Goal: Transaction & Acquisition: Purchase product/service

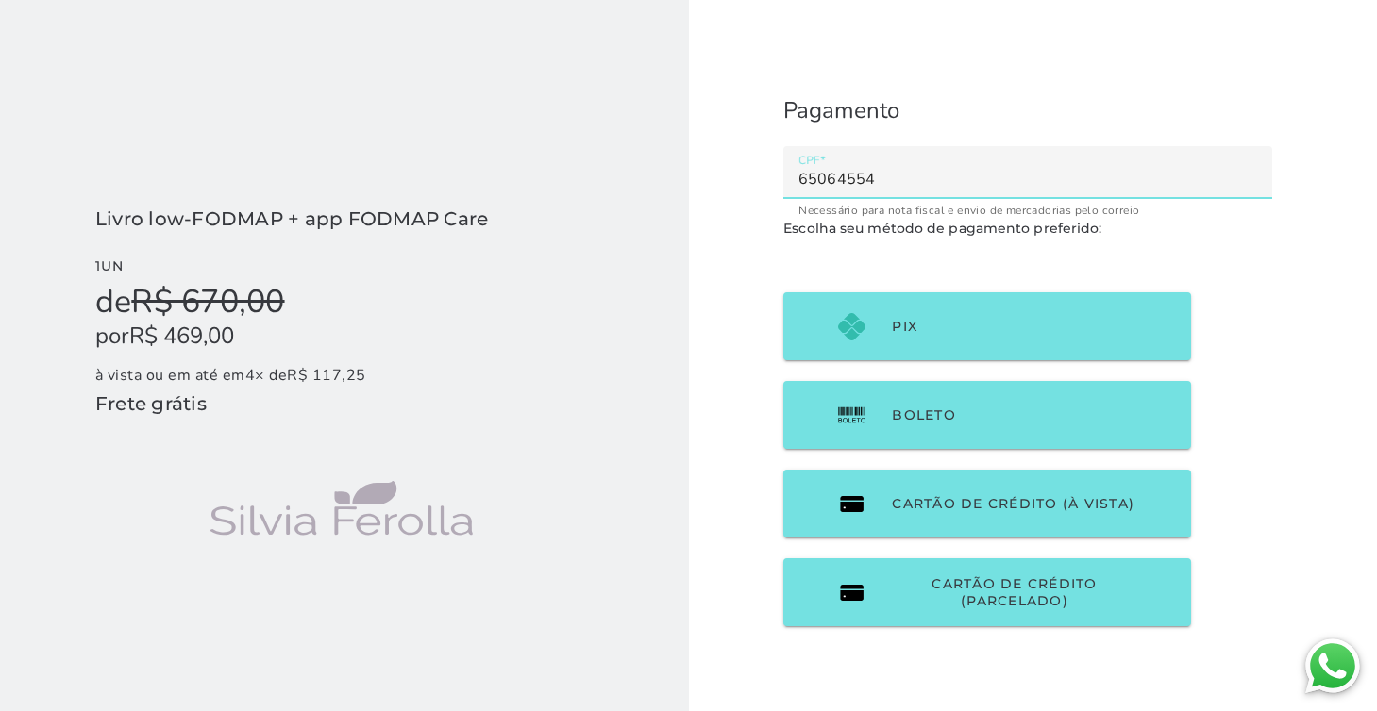
type input "65064554"
type mwc-textfield "65064554"
click at [844, 177] on input "65064554" at bounding box center [1027, 179] width 459 height 26
type input "65064-554"
type mwc-textfield "65064-554"
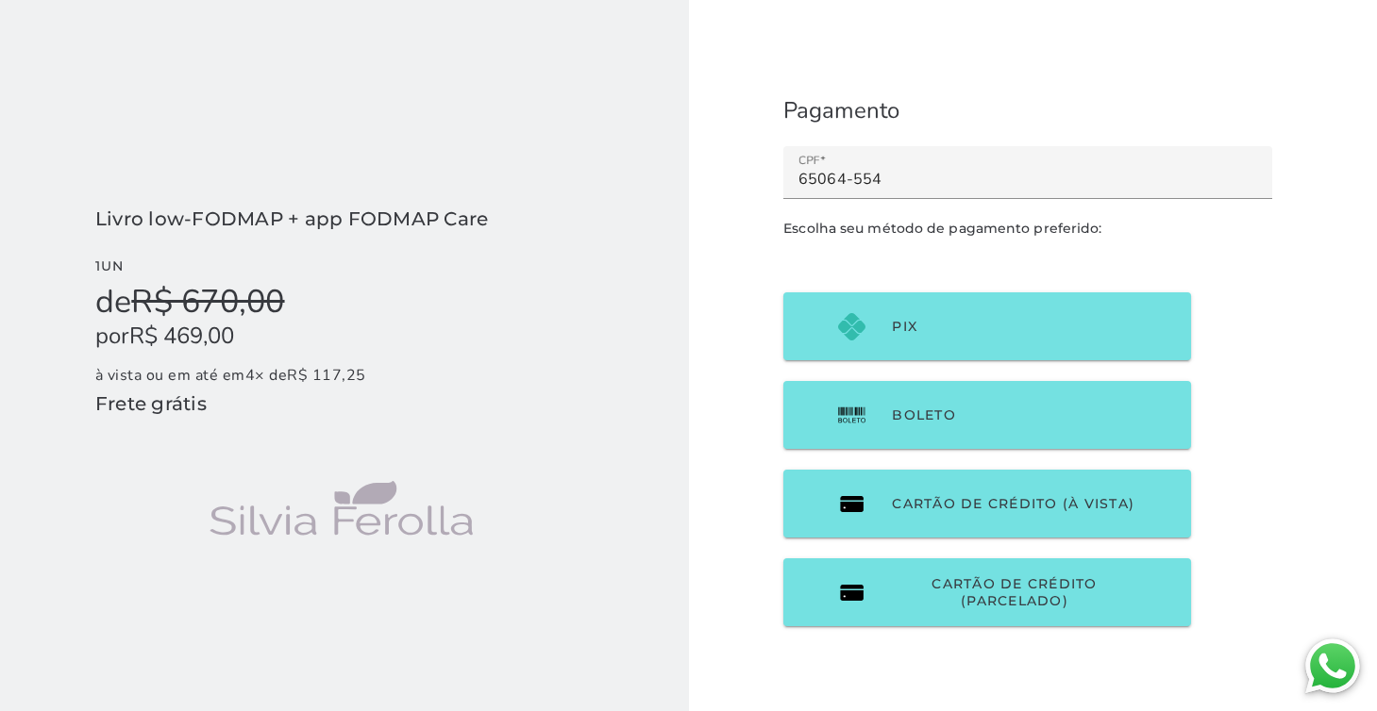
click at [1237, 224] on p "Escolha seu método de pagamento preferido:" at bounding box center [1027, 228] width 489 height 21
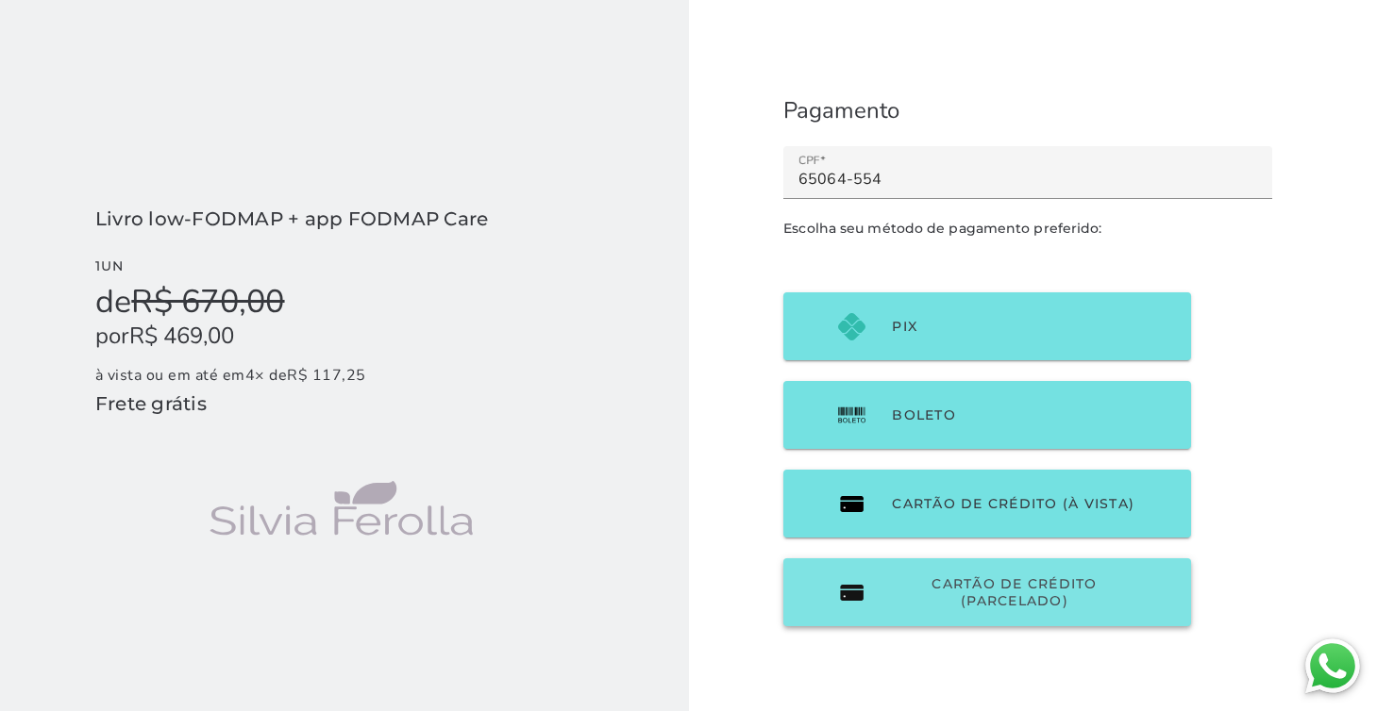
click at [1129, 590] on span "Cartão de Crédito (parcelado)" at bounding box center [1014, 593] width 244 height 34
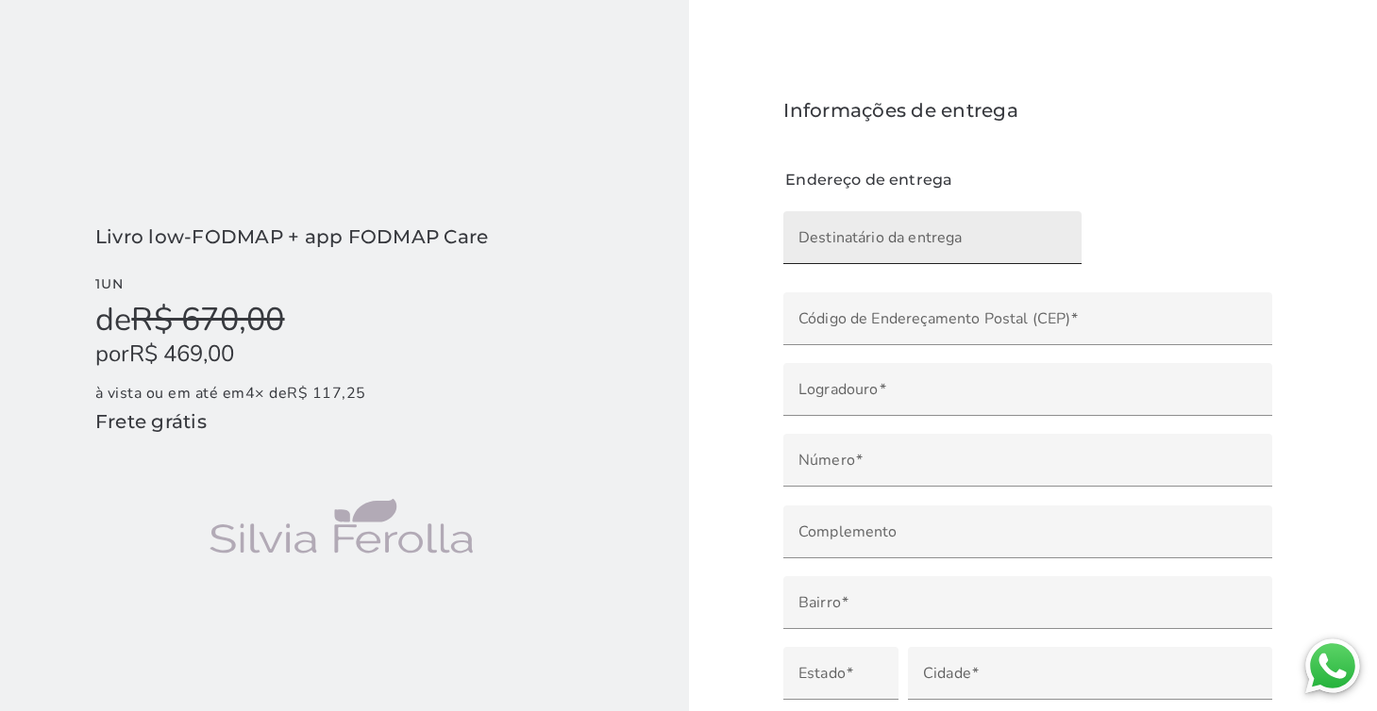
click at [825, 231] on input "Destinatário da entrega" at bounding box center [932, 244] width 268 height 26
type input "[PERSON_NAME]"
type mwc-textfield "[PERSON_NAME]"
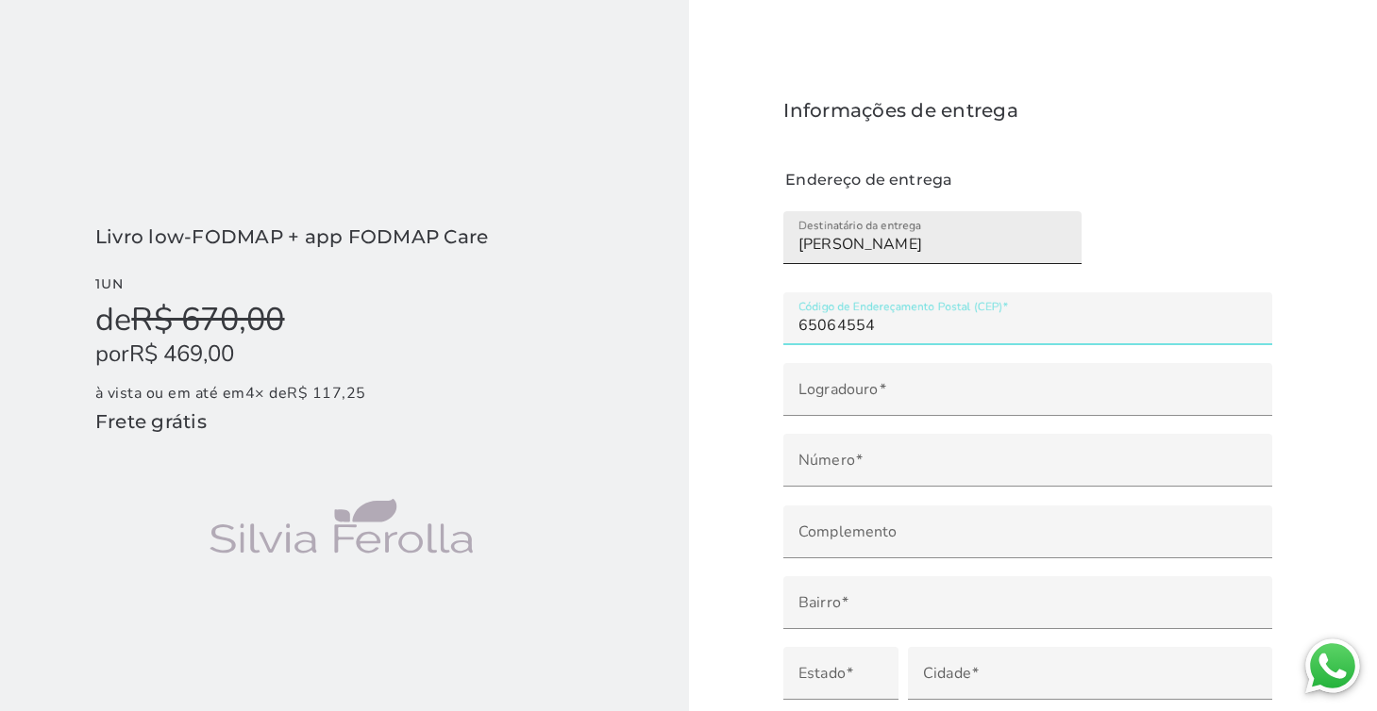
type input "65064554"
type mwc-textfield "65064554"
type input "65064-554"
type input "[GEOGRAPHIC_DATA]"
type input "Residencial Parati"
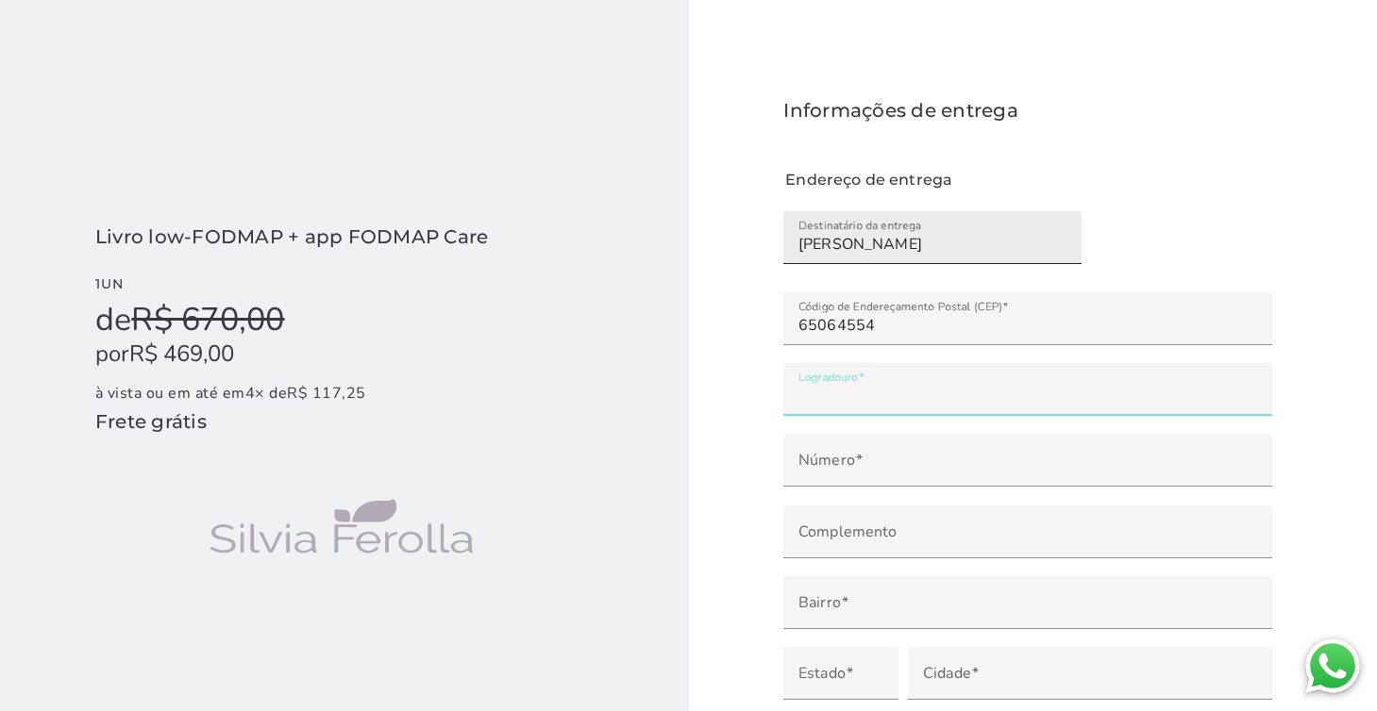
type input "São Luís"
type input "MA"
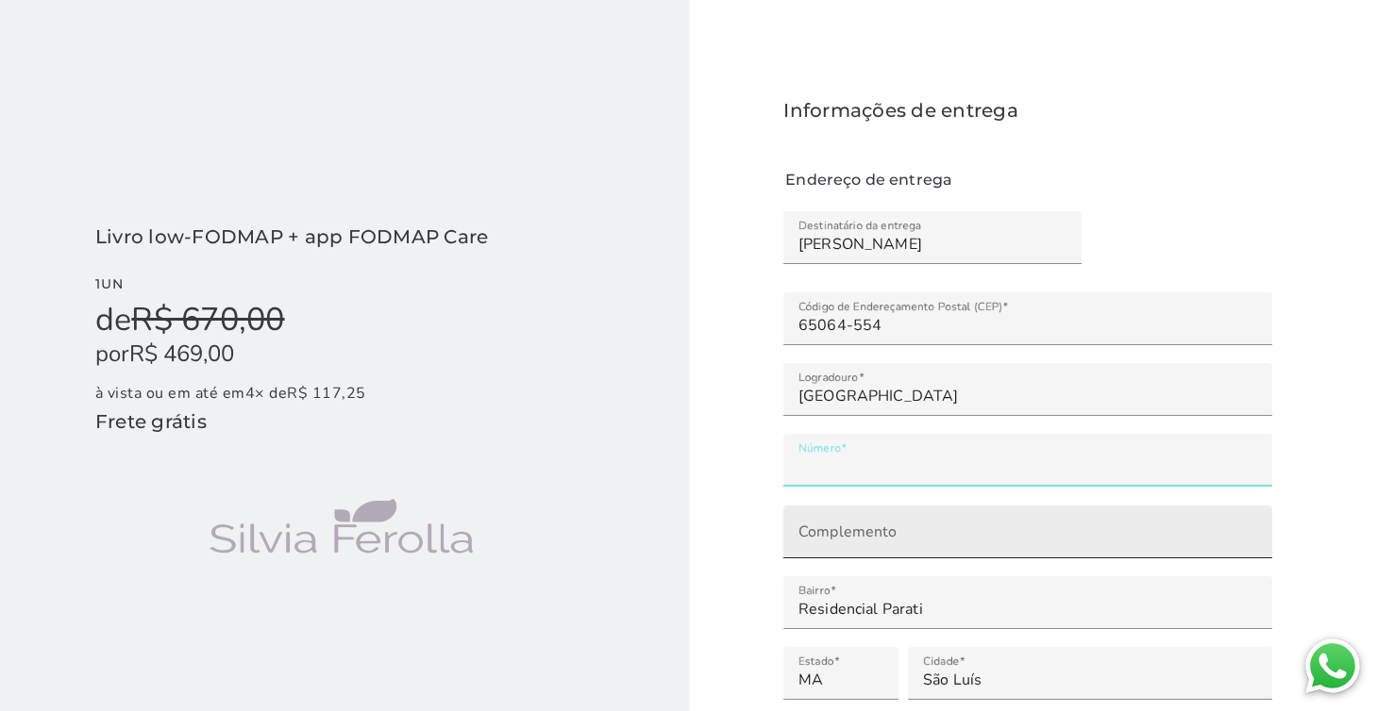
type input "**"
type mwc-textfield "63"
type input "r"
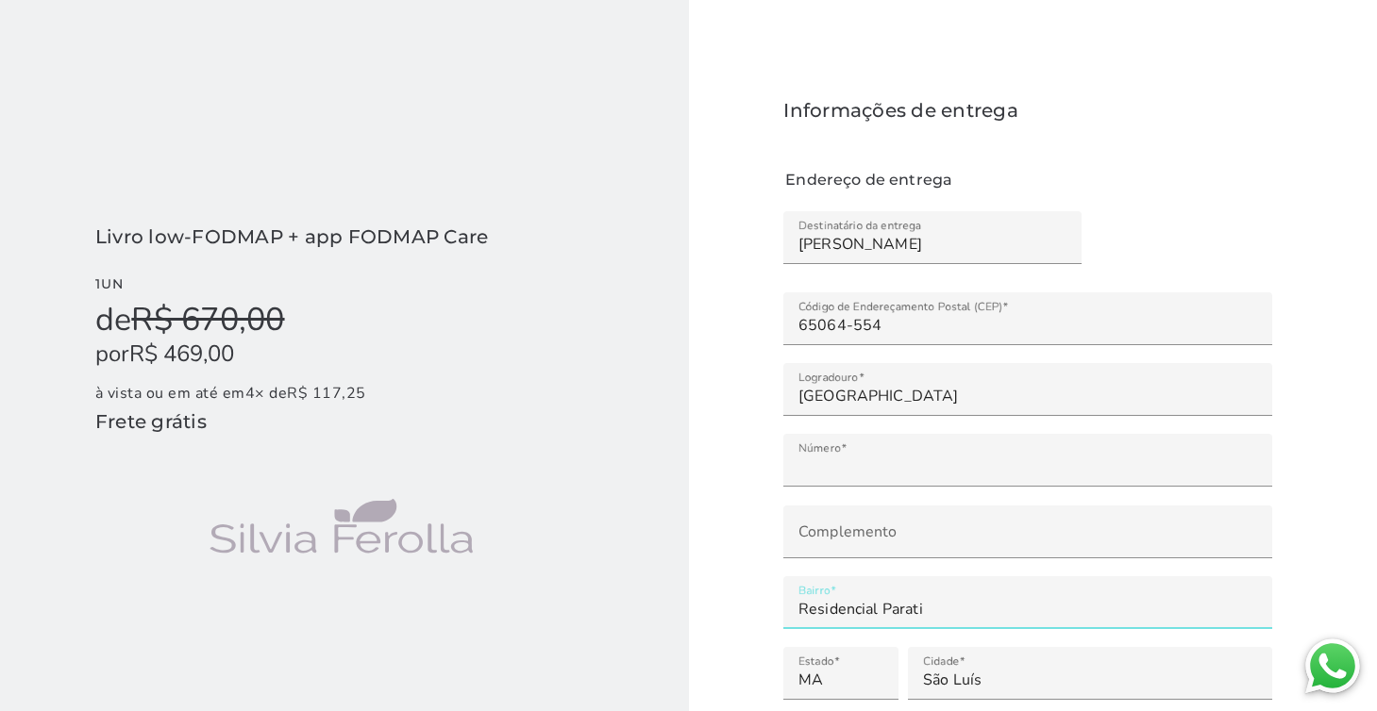
drag, startPoint x: 930, startPoint y: 608, endPoint x: 739, endPoint y: 577, distance: 194.1
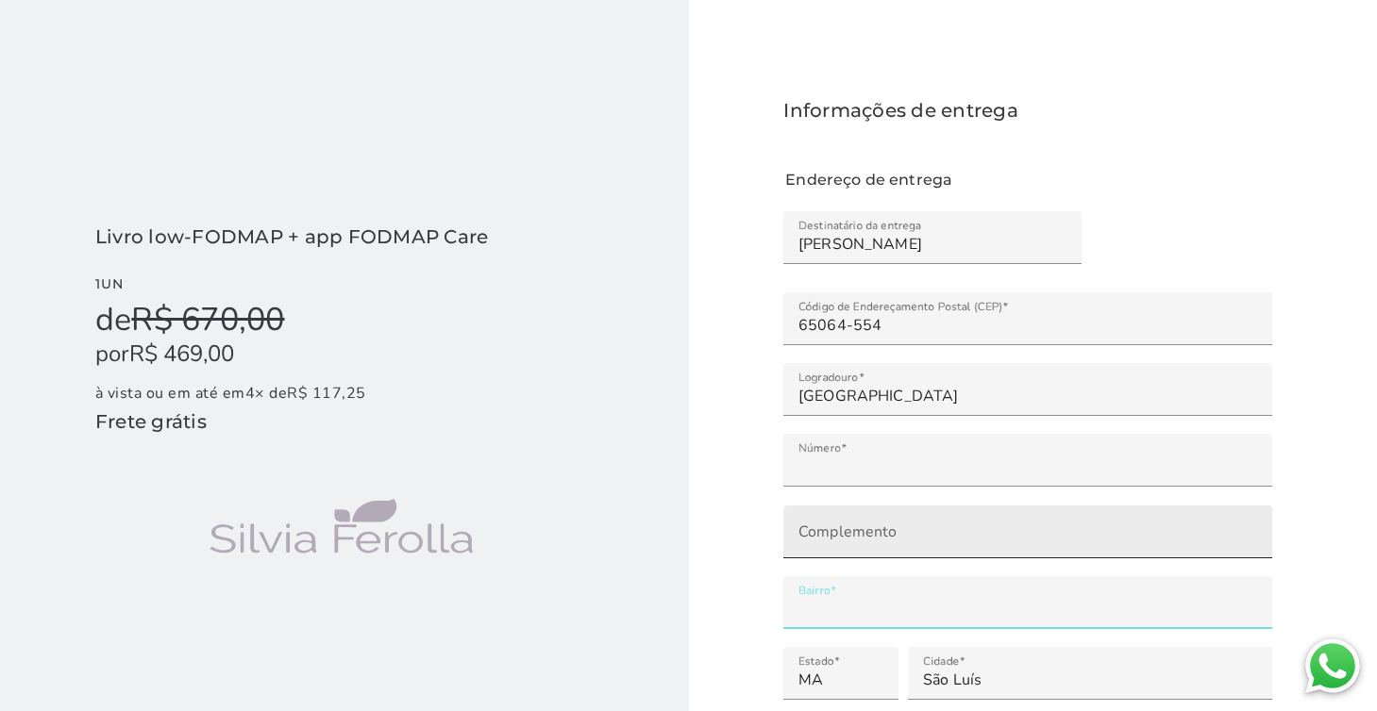
click at [875, 543] on label "Complemento" at bounding box center [1027, 532] width 489 height 53
click at [875, 543] on input "Complemento" at bounding box center [1027, 539] width 459 height 26
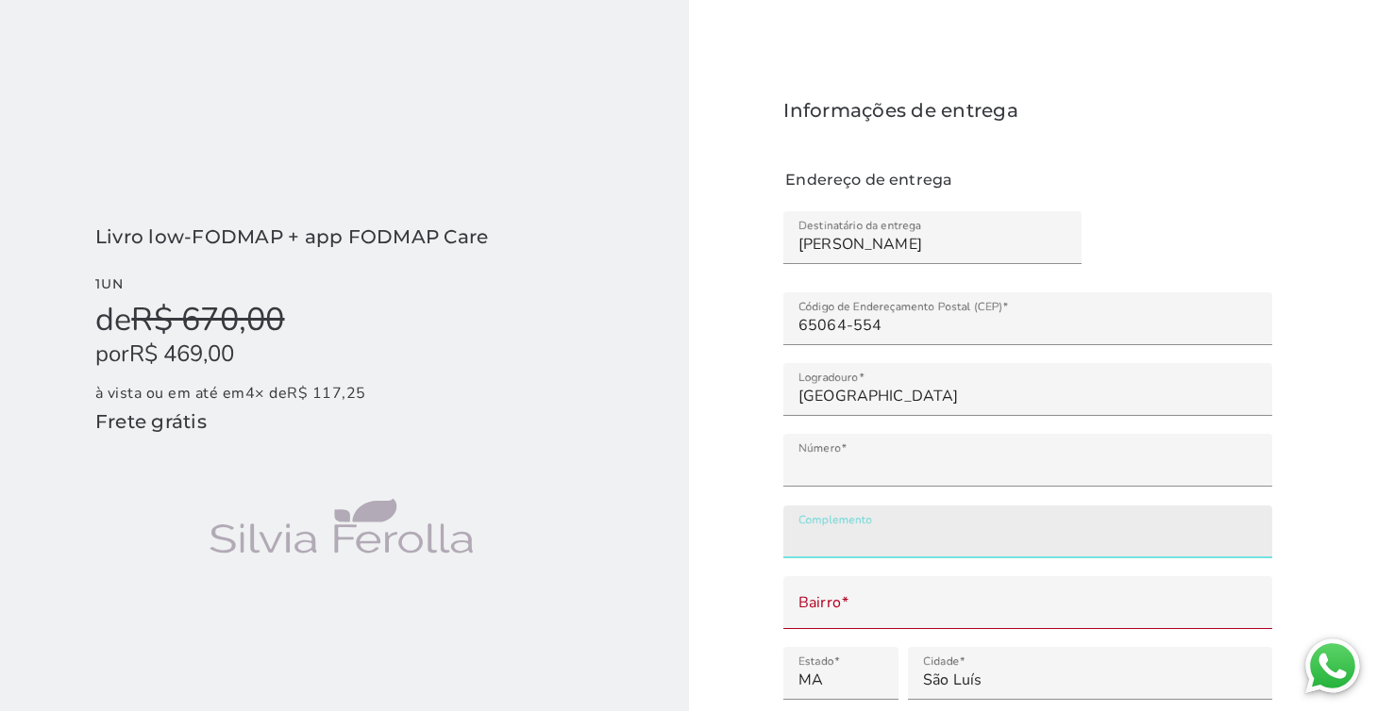
click at [874, 535] on input "Complemento" at bounding box center [1027, 539] width 459 height 26
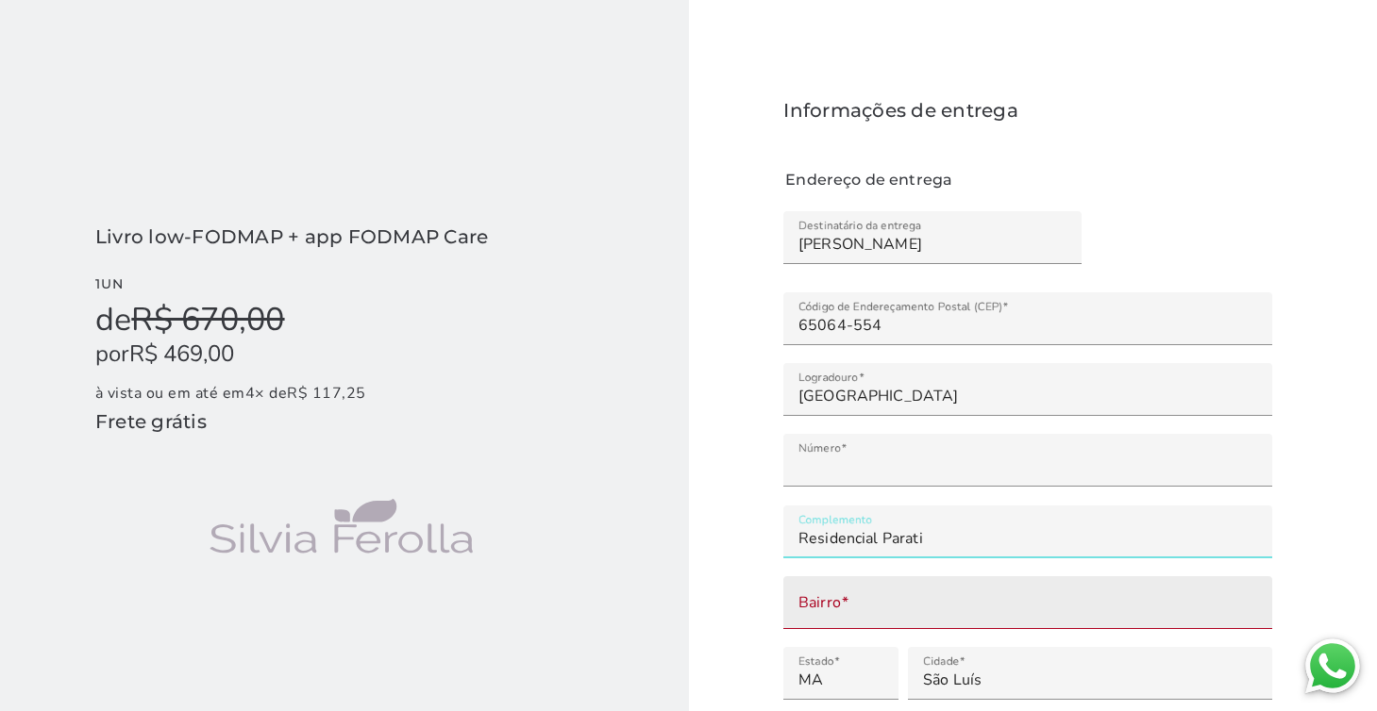
type input "Residencial Parati"
type mwc-textfield "Residencial Parati"
click at [854, 597] on input "Bairro" at bounding box center [1027, 609] width 459 height 26
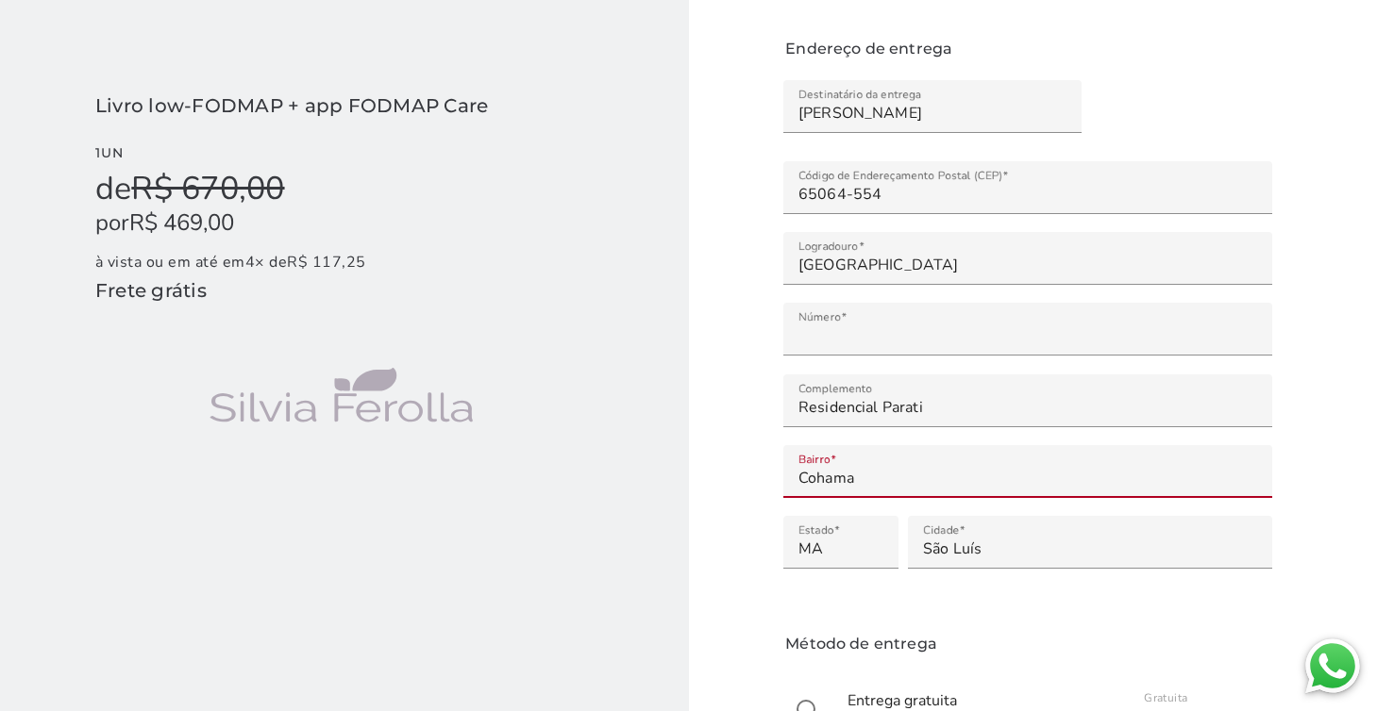
scroll to position [293, 0]
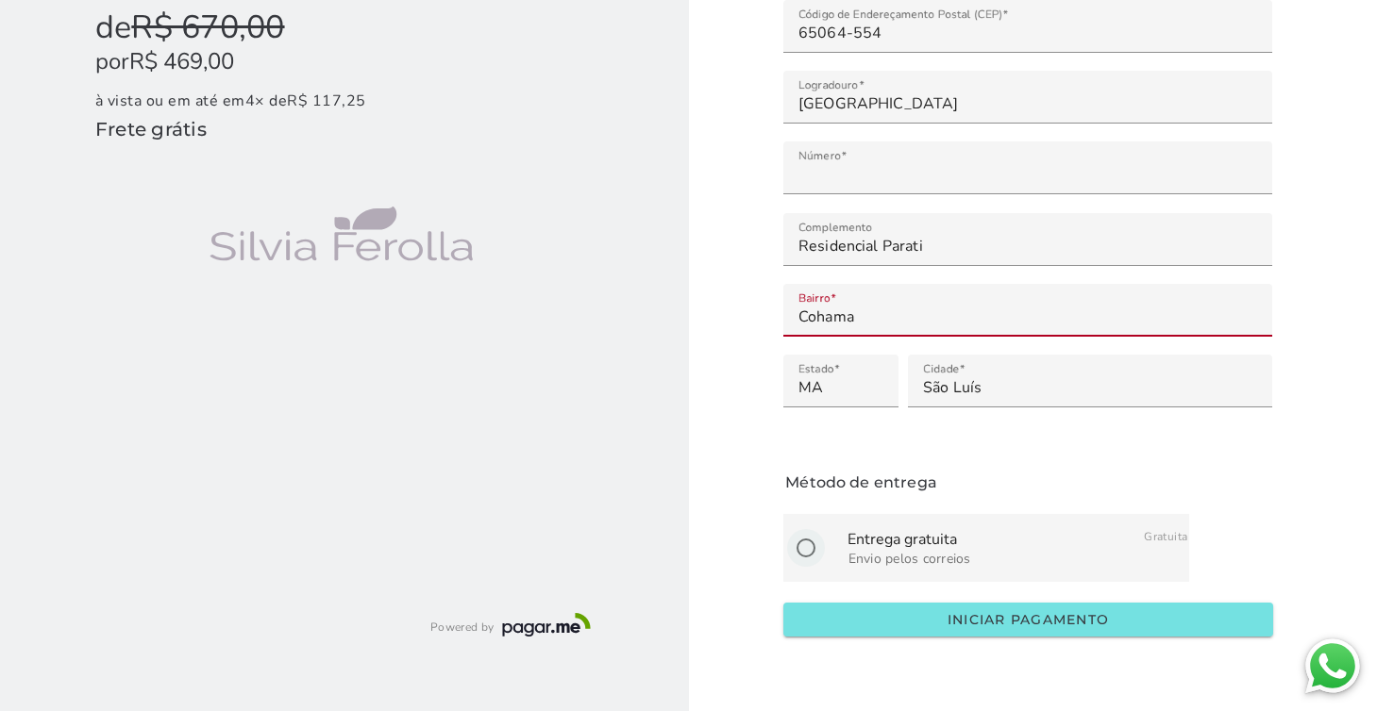
type input "Cohama"
type mwc-textfield "Cohama"
click at [804, 543] on input "radio" at bounding box center [805, 548] width 45 height 45
radio input "****"
type mwc-radio "on"
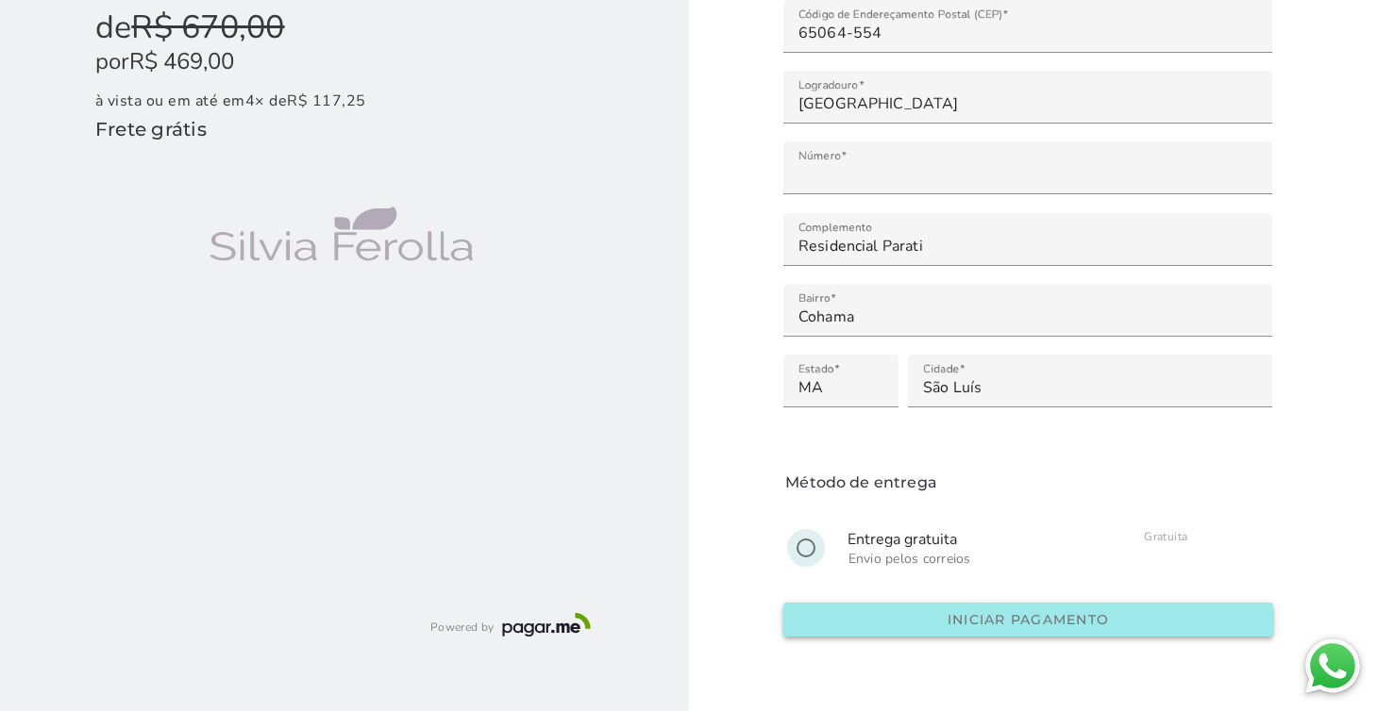
click at [0, 0] on slot "Iniciar pagamento" at bounding box center [0, 0] width 0 height 0
